Goal: Transaction & Acquisition: Purchase product/service

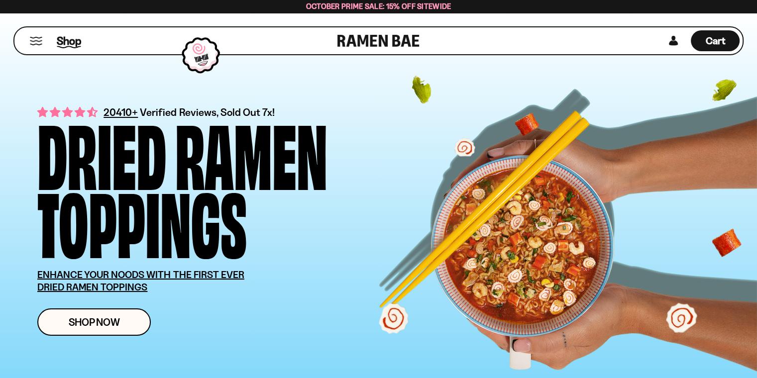
click at [70, 40] on span "Shop" at bounding box center [69, 40] width 24 height 15
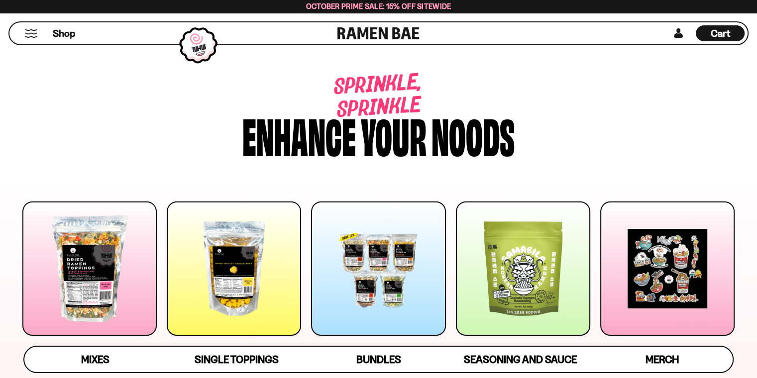
scroll to position [149, 0]
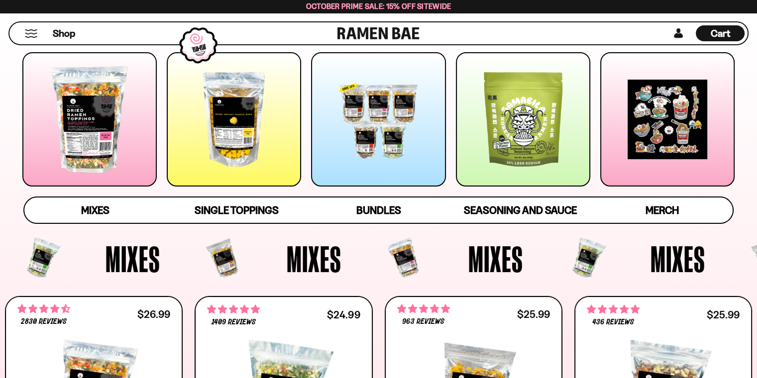
click at [92, 149] on div at bounding box center [89, 119] width 134 height 134
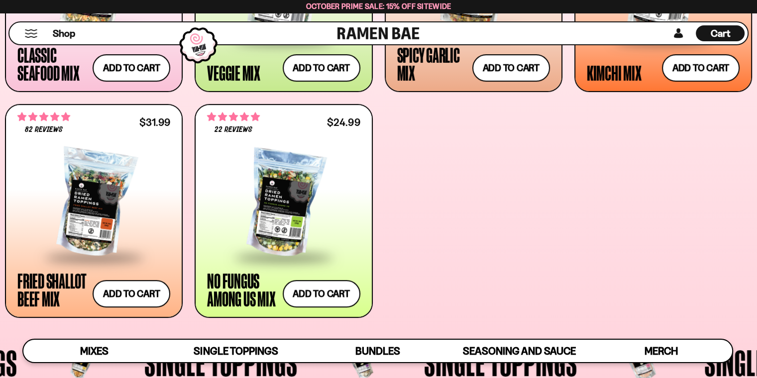
scroll to position [584, 0]
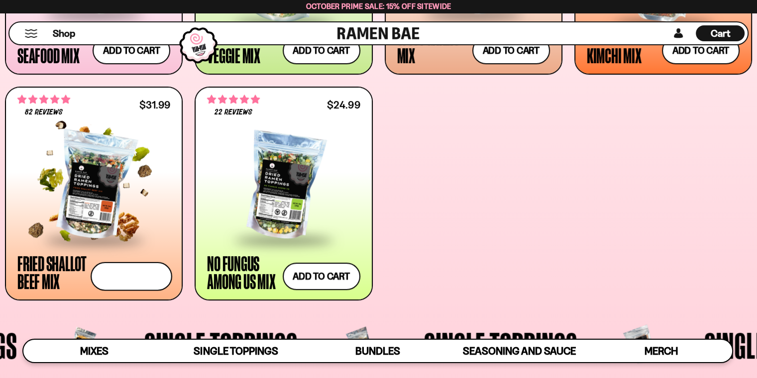
click at [132, 271] on button "Add to cart Add ― Regular price $31.99 Regular price Sale price $31.99 Unit pri…" at bounding box center [132, 276] width 82 height 29
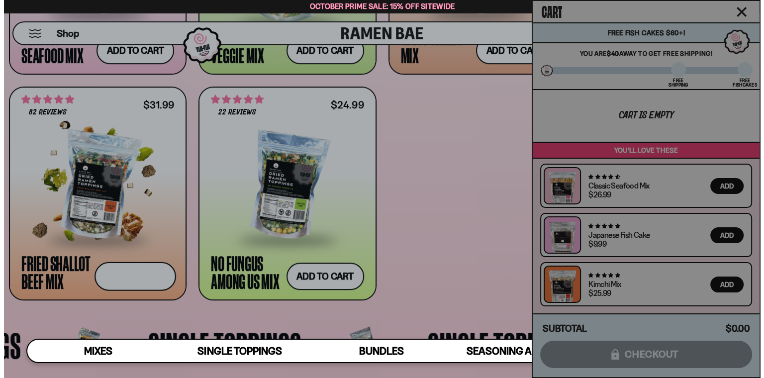
scroll to position [586, 0]
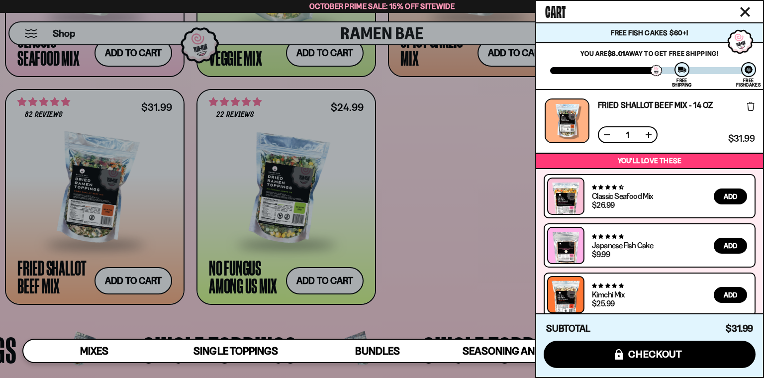
click at [746, 8] on icon "Close cart" at bounding box center [745, 12] width 10 height 10
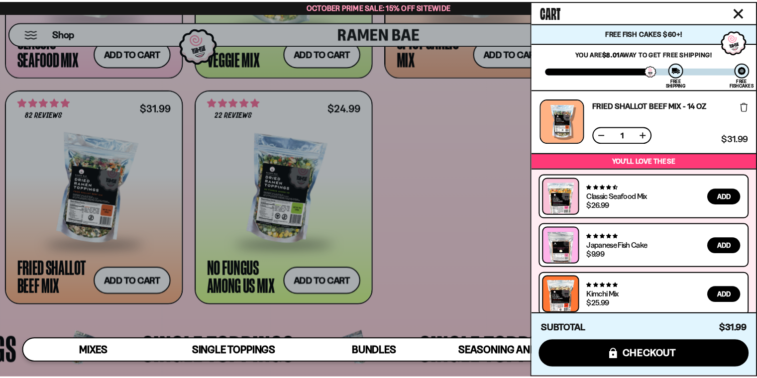
scroll to position [584, 0]
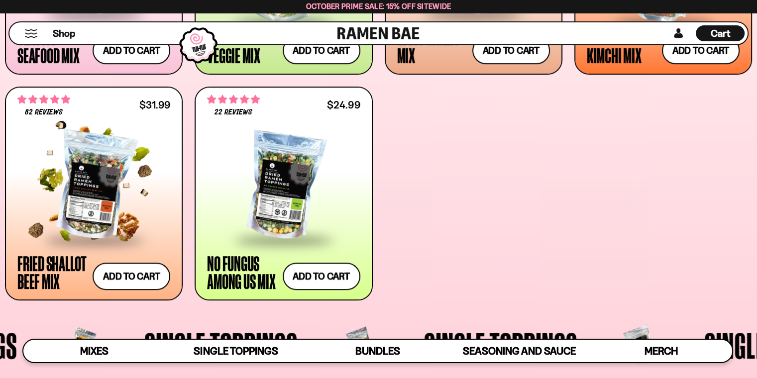
click at [86, 188] on div at bounding box center [93, 185] width 153 height 105
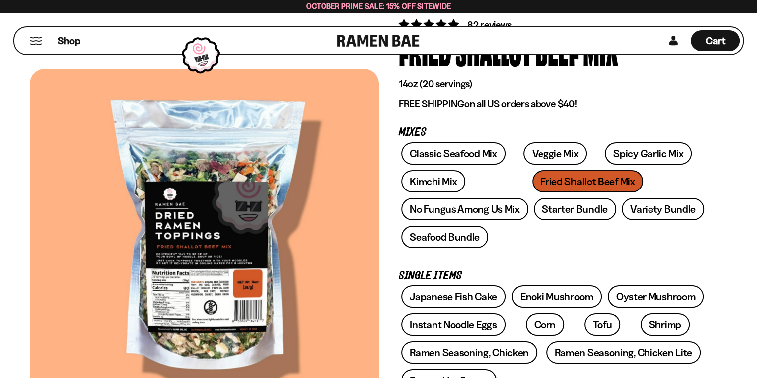
scroll to position [99, 0]
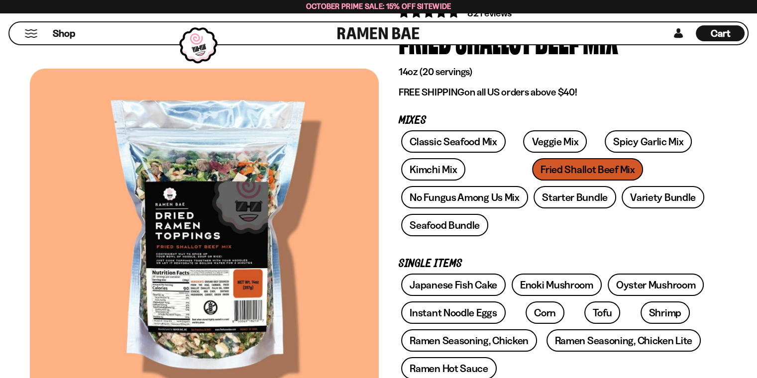
click at [201, 290] on div at bounding box center [204, 239] width 349 height 340
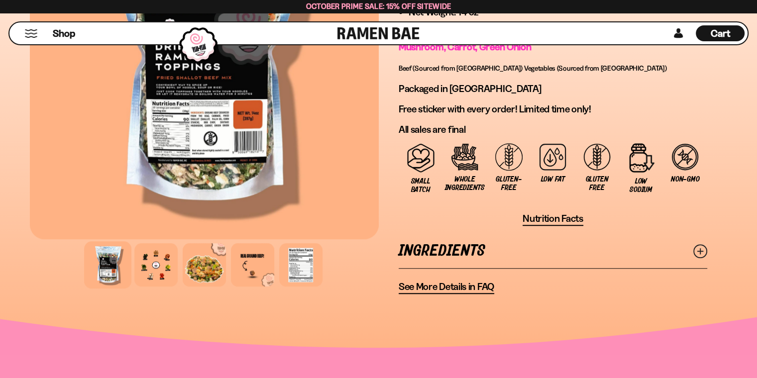
scroll to position [796, 0]
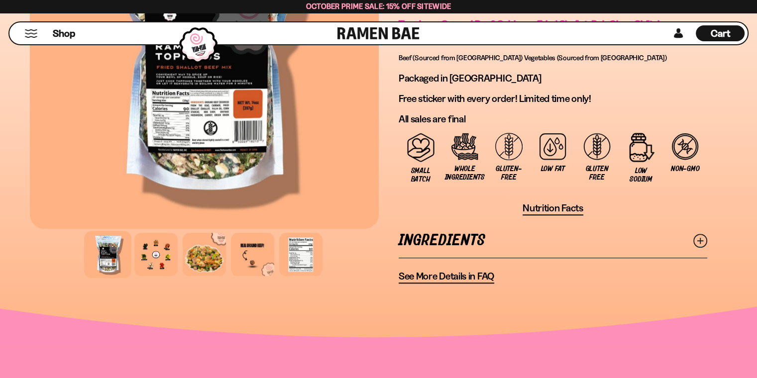
click at [151, 247] on div at bounding box center [155, 254] width 43 height 43
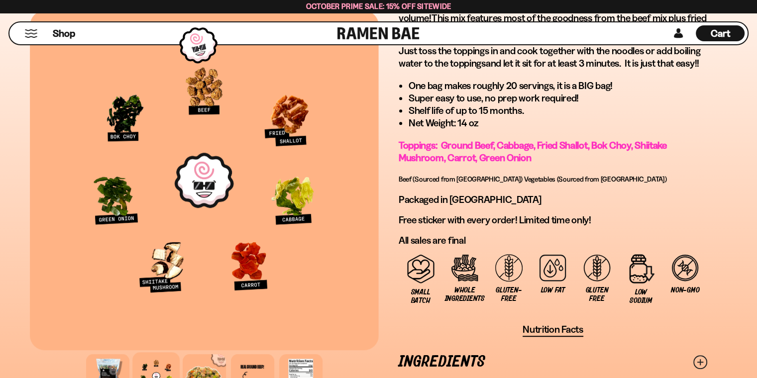
scroll to position [696, 0]
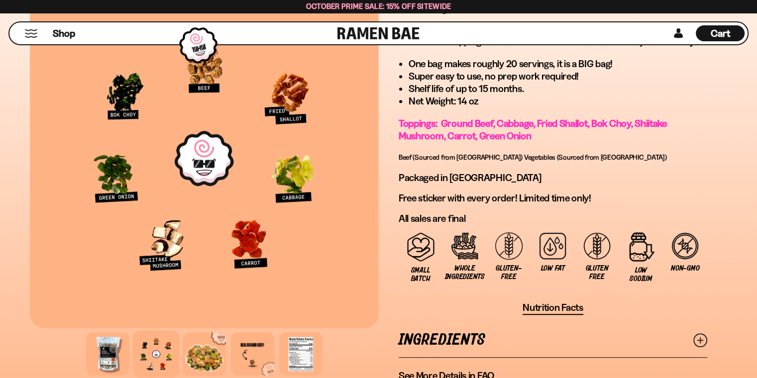
click at [204, 347] on div at bounding box center [204, 353] width 43 height 43
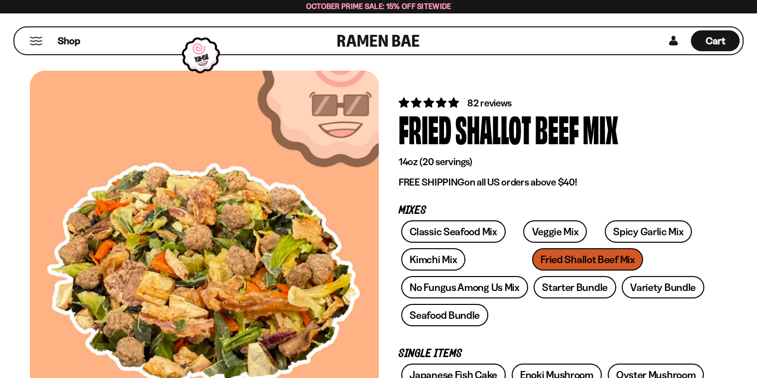
scroll to position [0, 0]
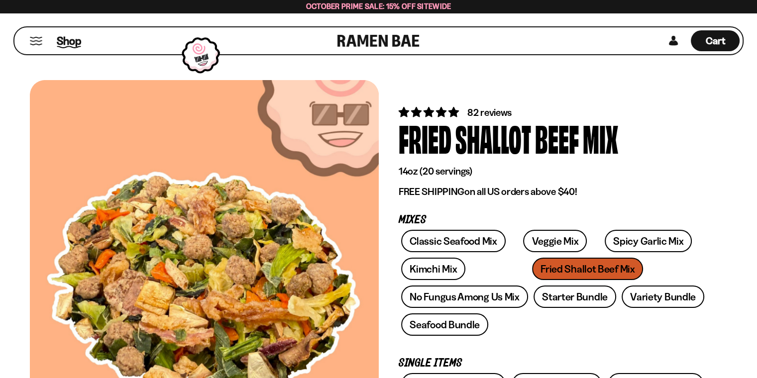
click at [74, 39] on span "Shop" at bounding box center [69, 40] width 24 height 15
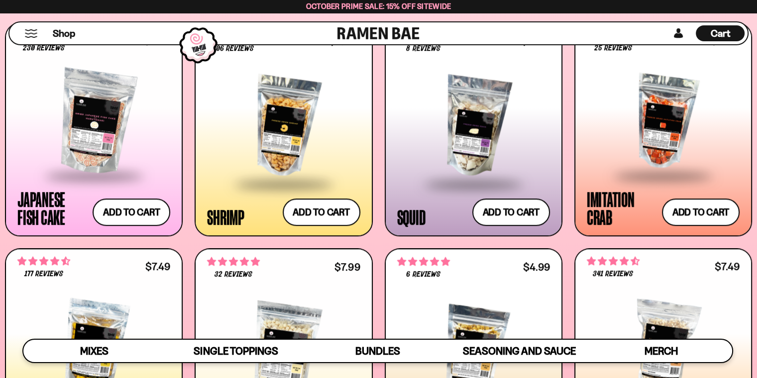
scroll to position [945, 0]
click at [658, 150] on div at bounding box center [662, 121] width 153 height 105
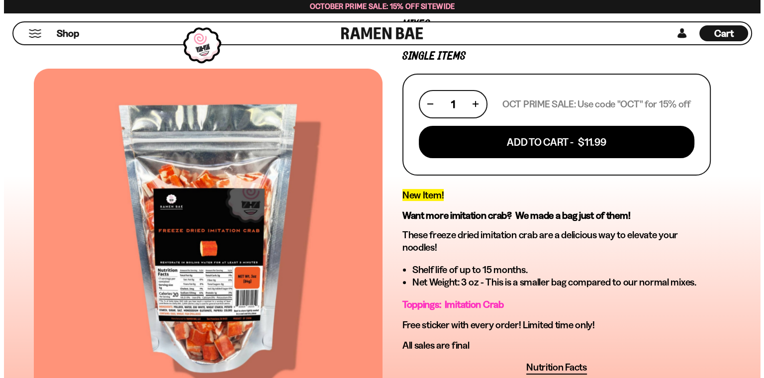
scroll to position [199, 0]
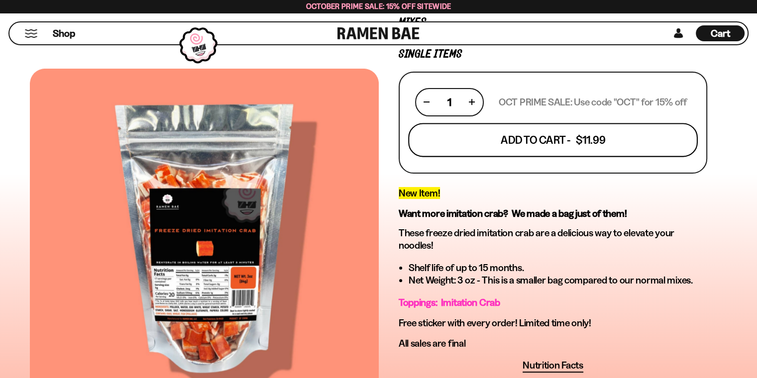
click at [525, 140] on button "Add To Cart - $11.99" at bounding box center [553, 140] width 290 height 34
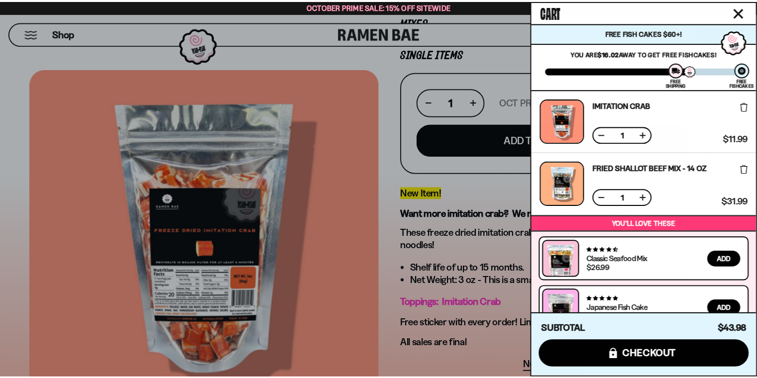
scroll to position [70, 0]
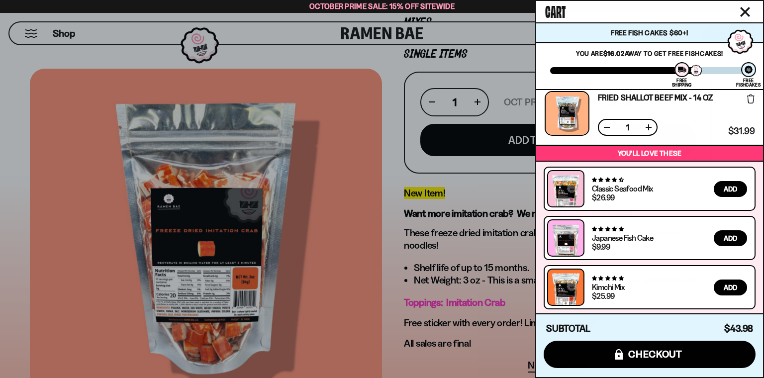
click at [745, 9] on icon "Close cart" at bounding box center [745, 12] width 10 height 10
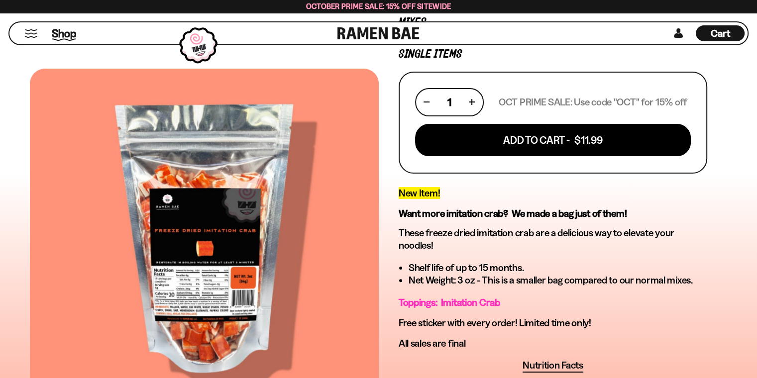
click at [68, 32] on span "Shop" at bounding box center [64, 33] width 24 height 15
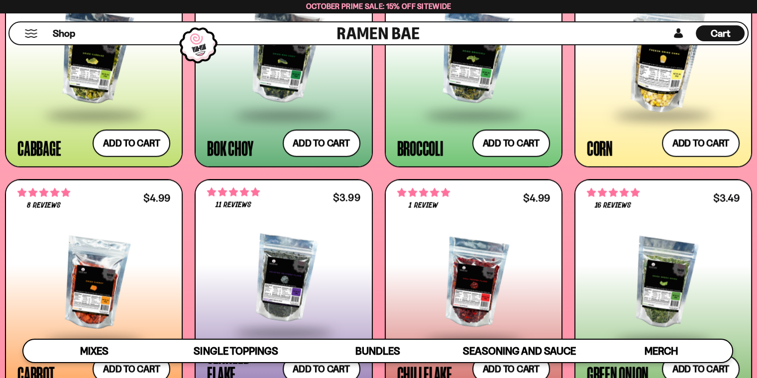
scroll to position [1642, 0]
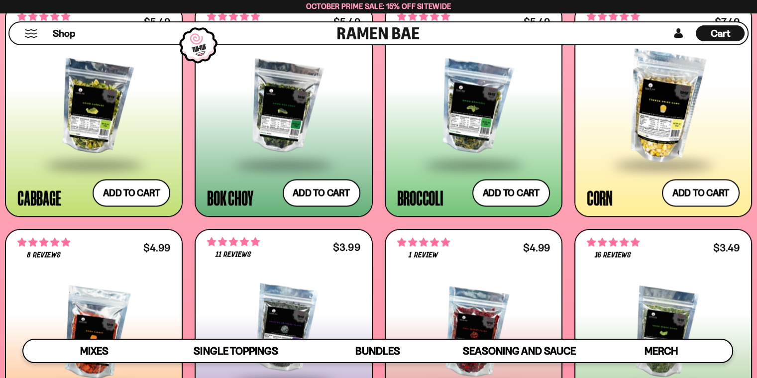
click at [457, 134] on div at bounding box center [473, 107] width 153 height 113
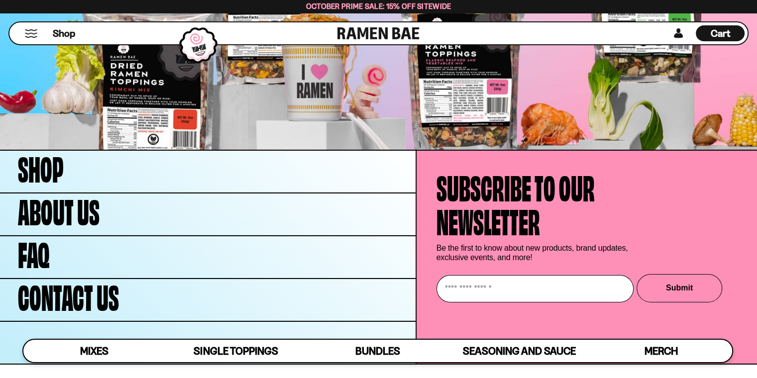
scroll to position [3345, 0]
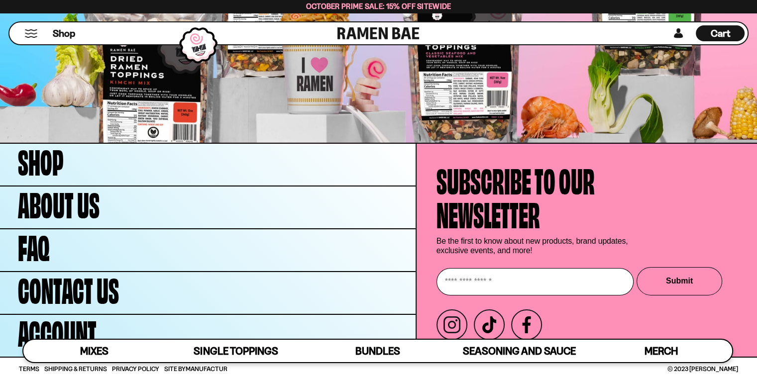
click at [709, 32] on div "Cart D0381C2F-513E-4F90-8A41-6F0A75DCBAAA" at bounding box center [719, 33] width 49 height 16
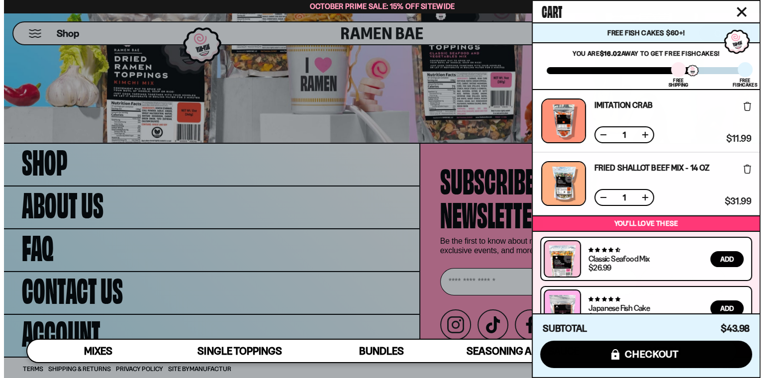
scroll to position [3370, 0]
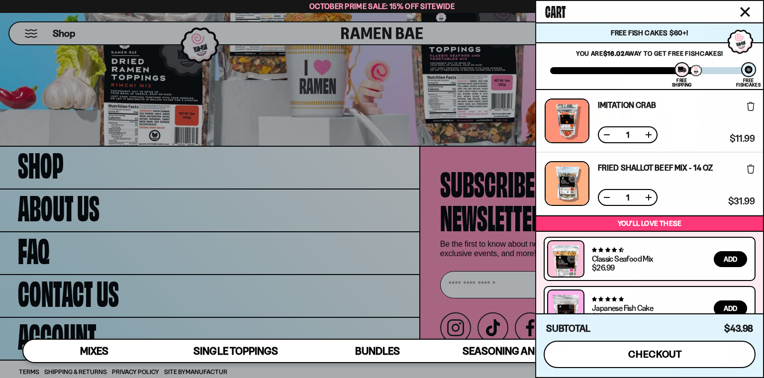
click at [656, 352] on span "checkout" at bounding box center [655, 354] width 54 height 11
